Goal: Transaction & Acquisition: Book appointment/travel/reservation

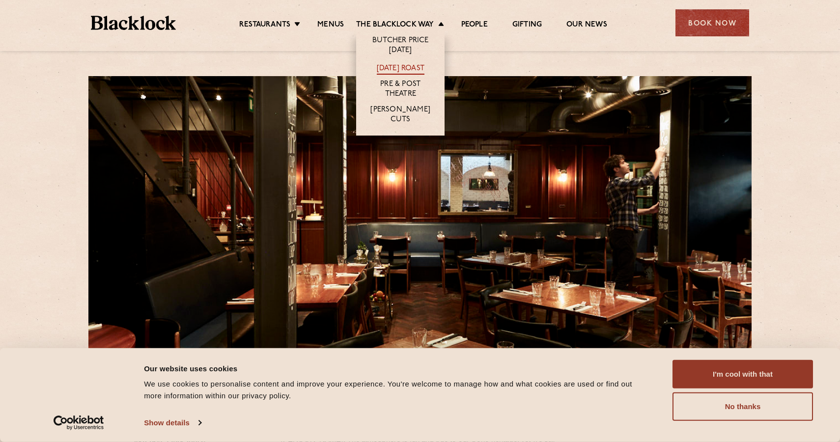
click at [407, 67] on link "[DATE] Roast" at bounding box center [401, 69] width 48 height 11
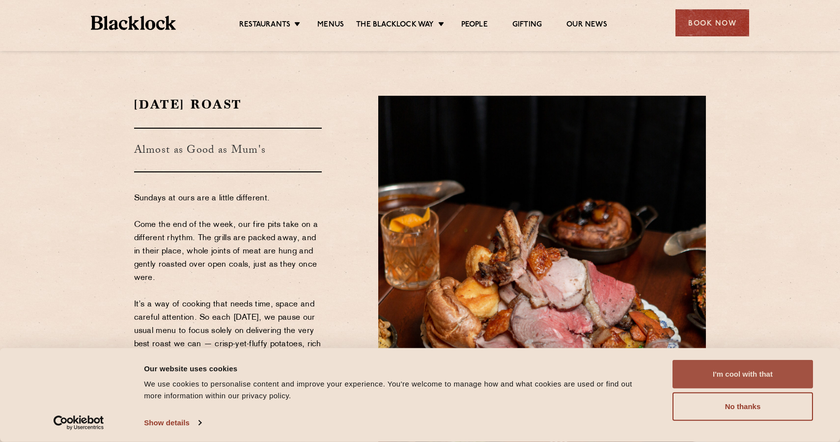
click at [755, 378] on button "I'm cool with that" at bounding box center [742, 374] width 140 height 28
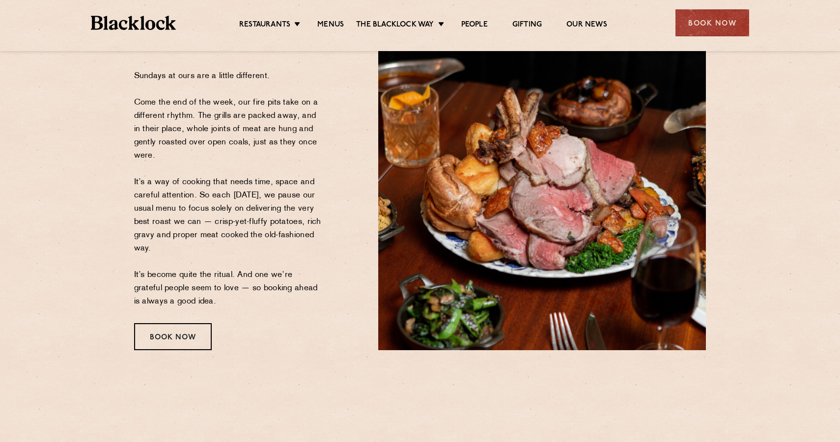
scroll to position [123, 0]
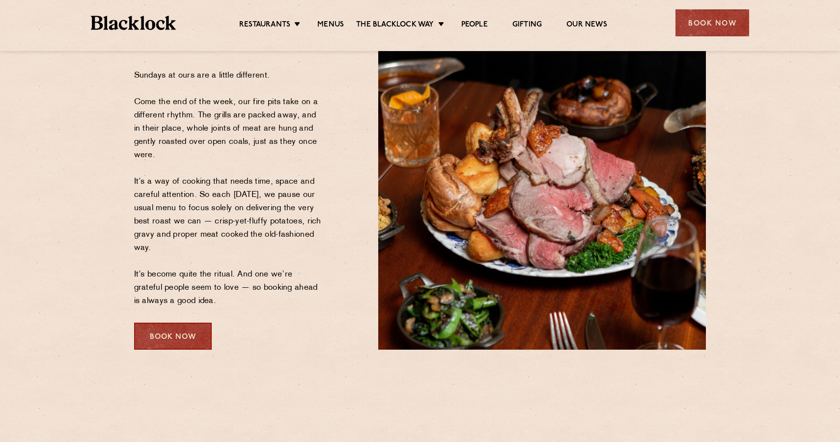
click at [147, 327] on div "Book Now" at bounding box center [173, 336] width 78 height 27
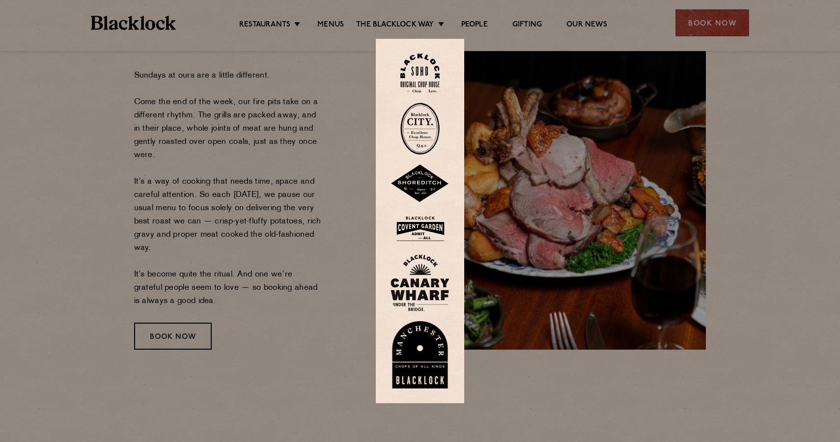
click at [420, 67] on img at bounding box center [419, 74] width 39 height 40
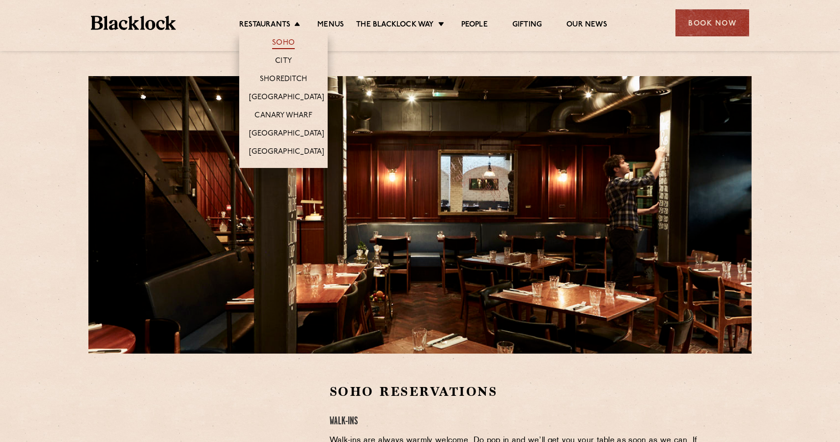
click at [287, 43] on link "Soho" at bounding box center [283, 43] width 23 height 11
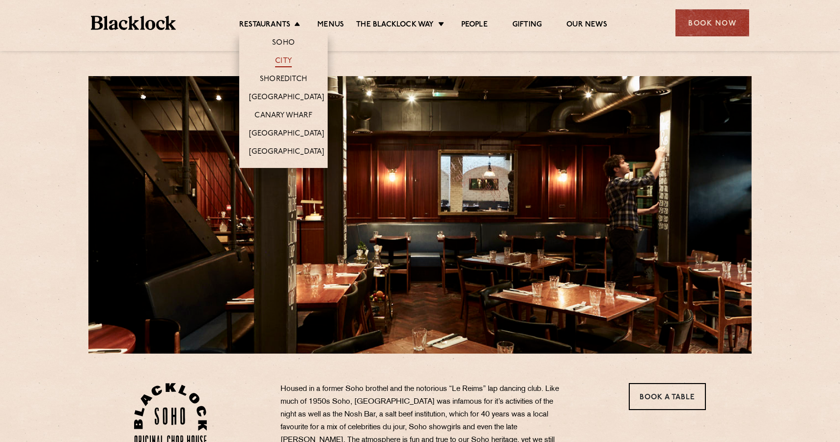
click at [278, 61] on link "City" at bounding box center [283, 61] width 17 height 11
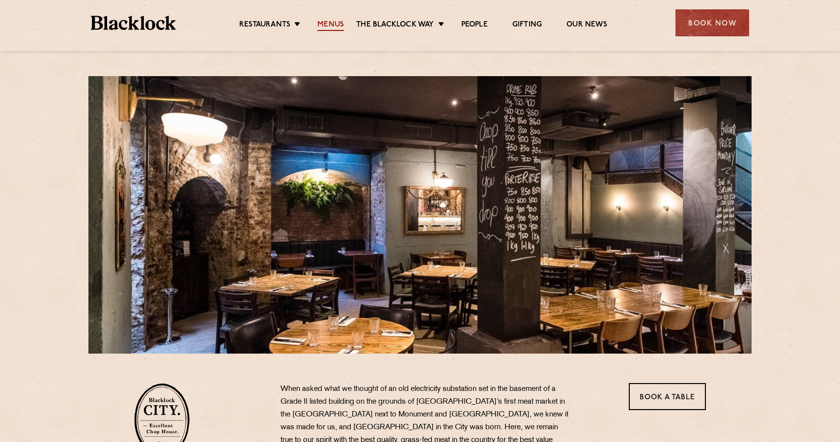
click at [332, 24] on link "Menus" at bounding box center [330, 25] width 27 height 11
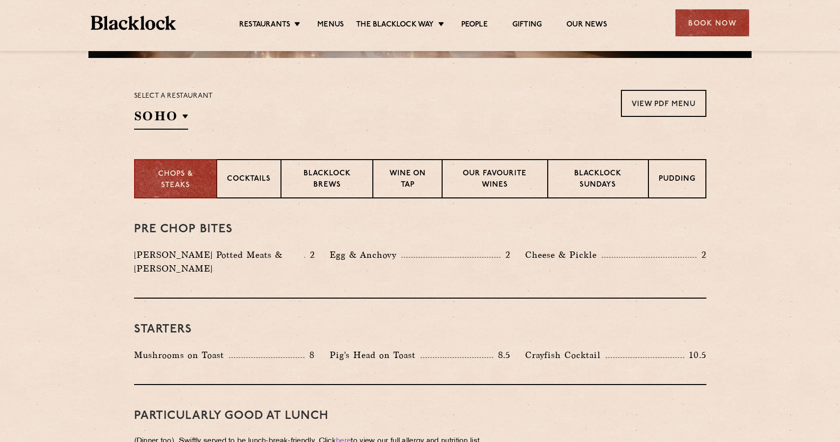
scroll to position [298, 0]
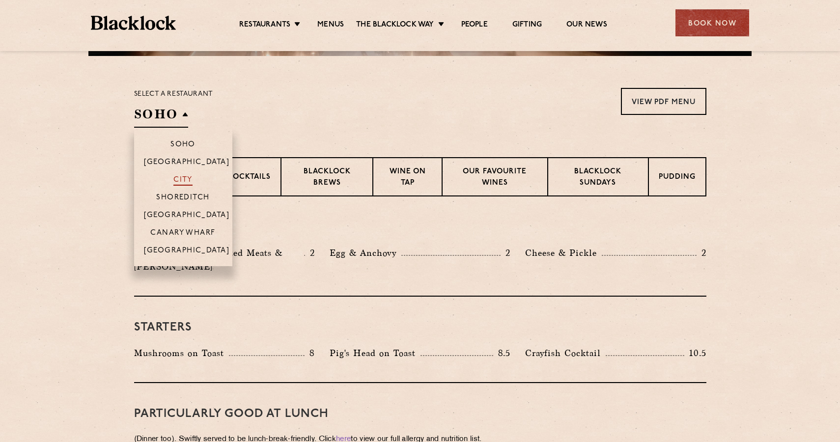
click at [177, 178] on p "City" at bounding box center [182, 181] width 19 height 10
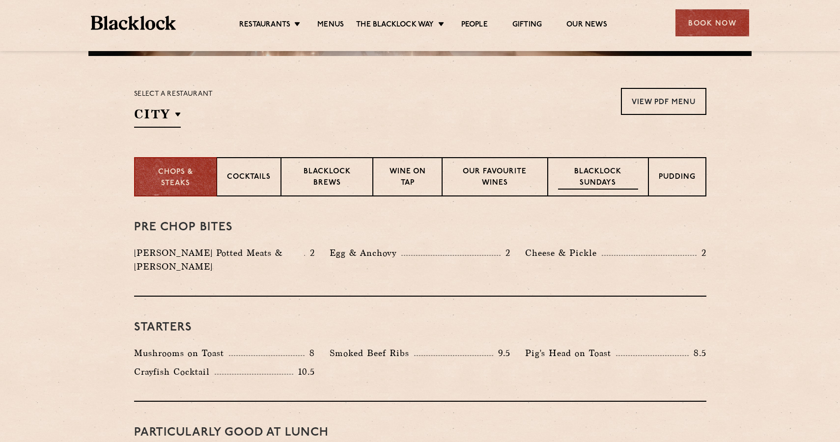
click at [596, 179] on p "Blacklock Sundays" at bounding box center [598, 177] width 80 height 23
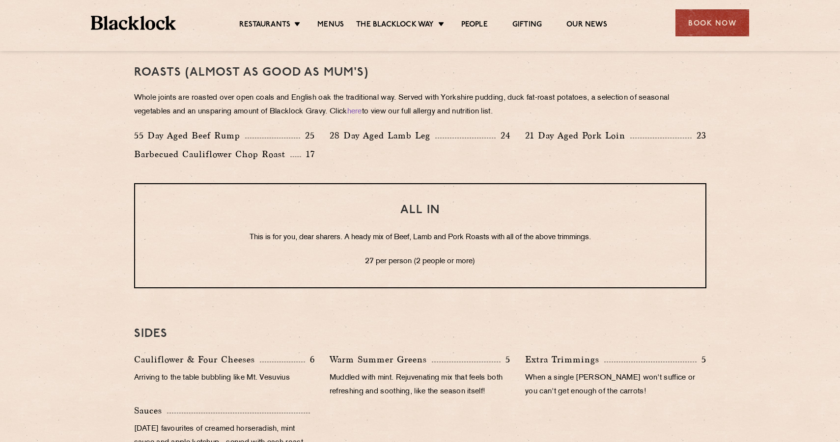
scroll to position [750, 0]
click at [716, 18] on div "Book Now" at bounding box center [712, 22] width 74 height 27
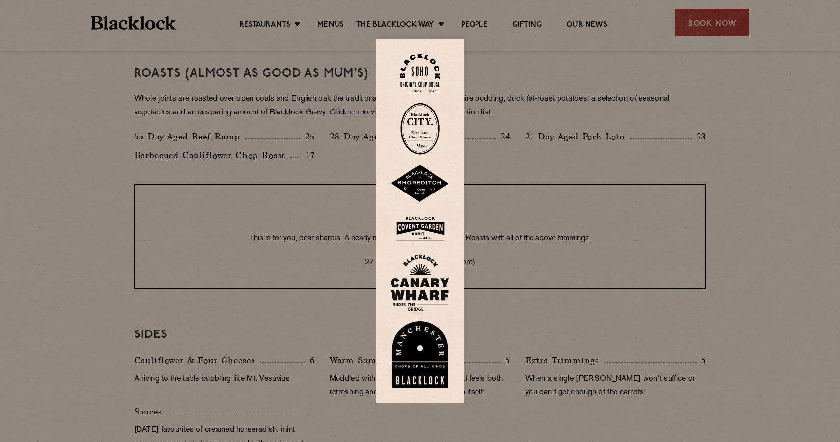
click at [420, 65] on img at bounding box center [419, 74] width 39 height 40
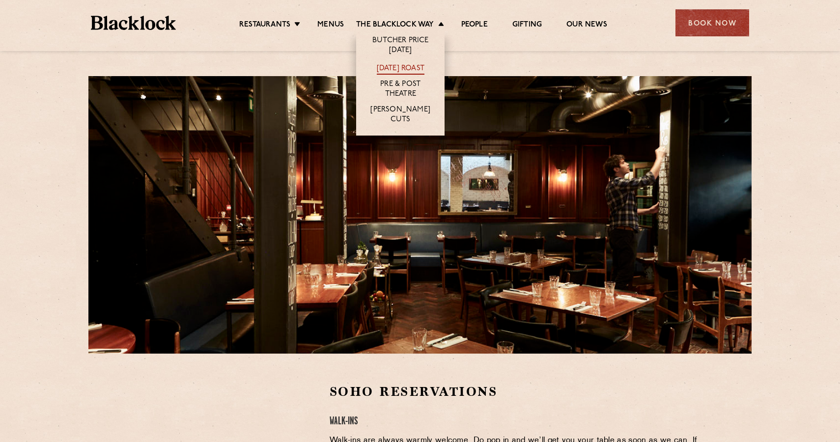
click at [390, 64] on link "[DATE] Roast" at bounding box center [401, 69] width 48 height 11
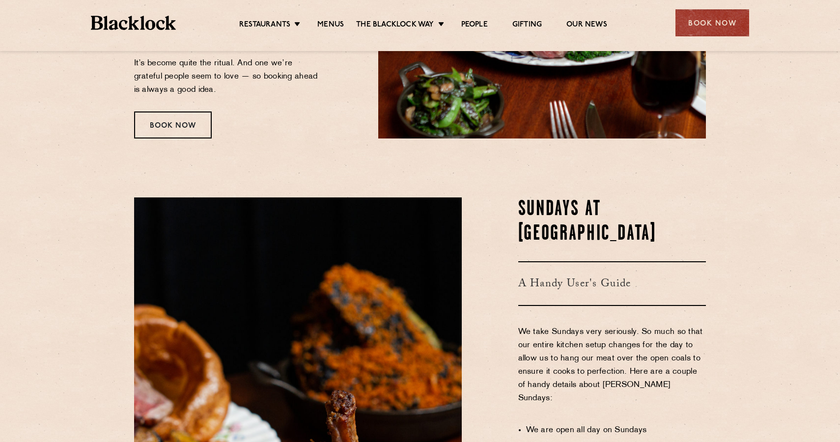
scroll to position [281, 0]
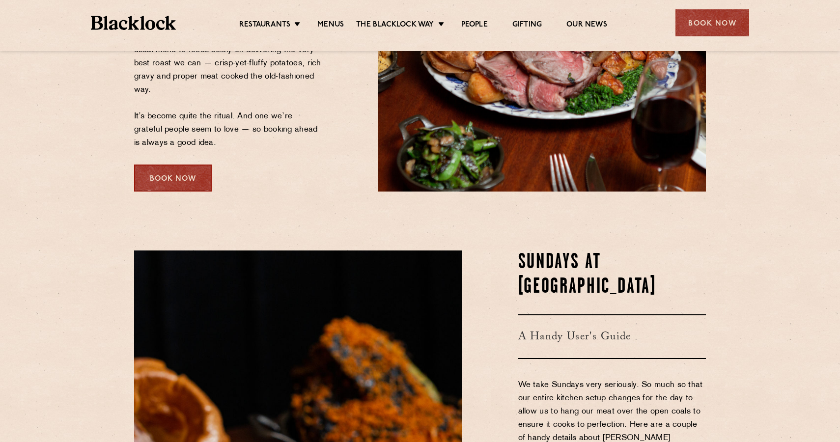
click at [166, 185] on div "Book Now" at bounding box center [173, 178] width 78 height 27
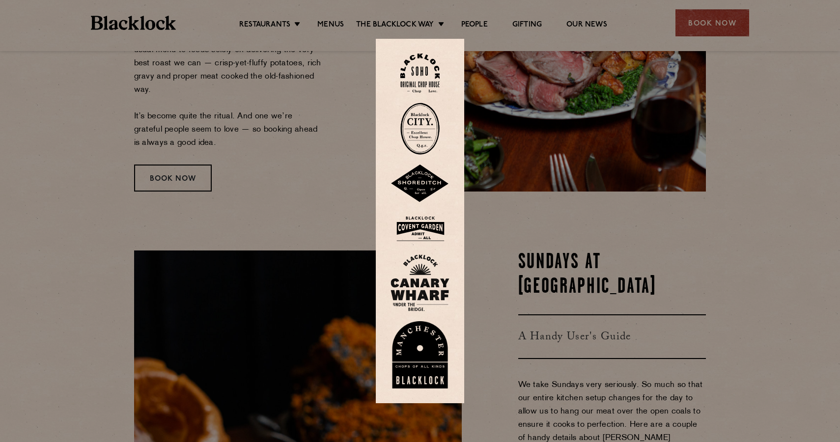
click at [428, 72] on img at bounding box center [419, 74] width 39 height 40
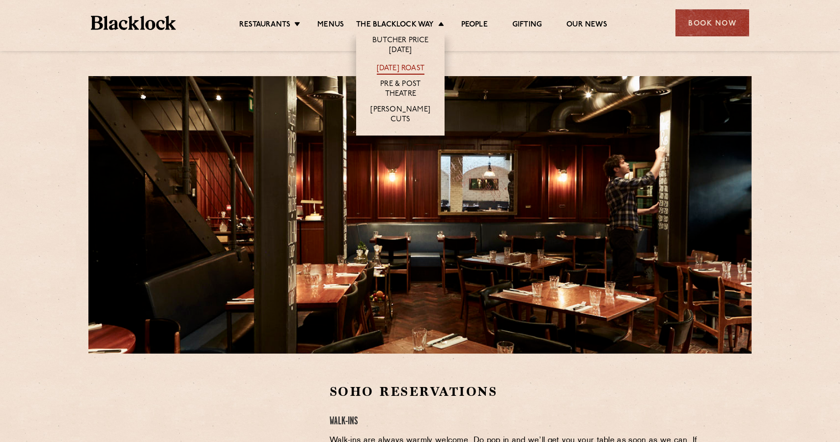
click at [409, 67] on link "[DATE] Roast" at bounding box center [401, 69] width 48 height 11
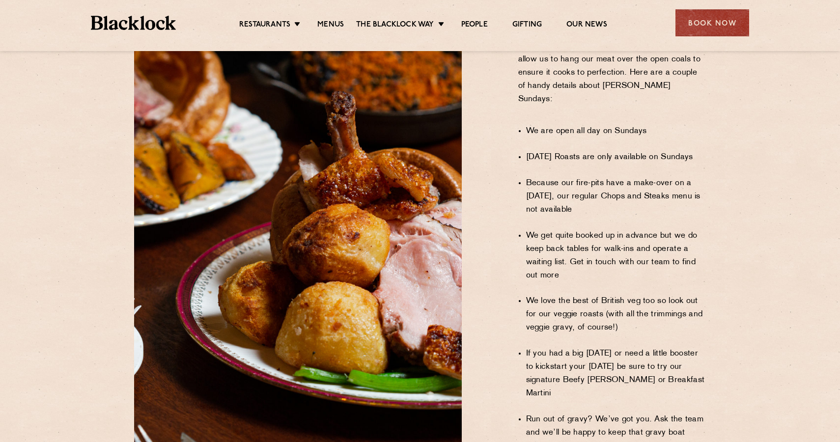
scroll to position [637, 0]
